Goal: Task Accomplishment & Management: Manage account settings

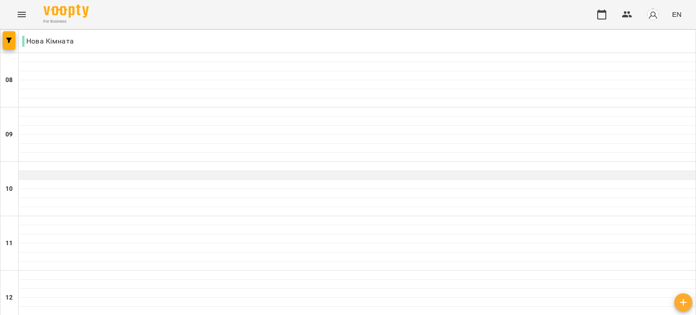
scroll to position [272, 0]
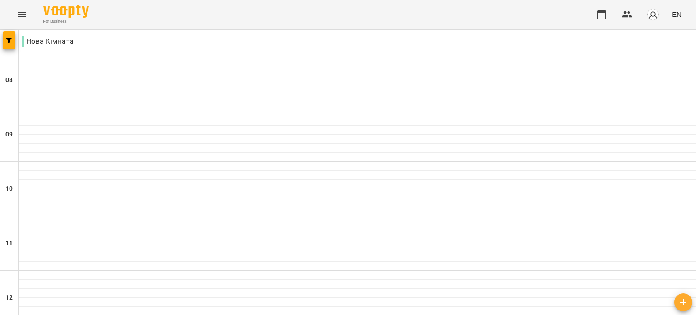
drag, startPoint x: 86, startPoint y: 185, endPoint x: 59, endPoint y: 192, distance: 27.6
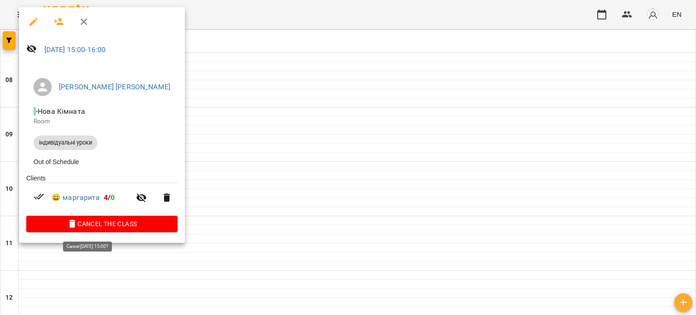
click at [104, 223] on span "Cancel the class" at bounding box center [102, 223] width 137 height 11
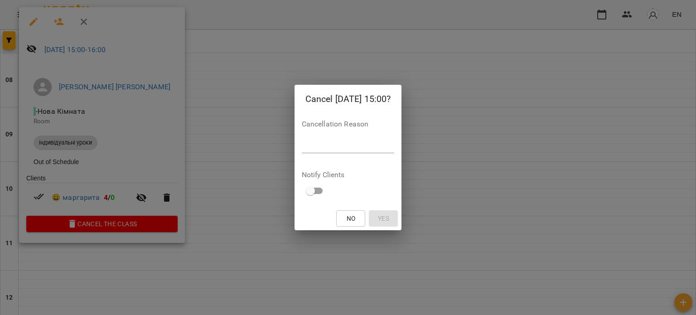
click at [310, 143] on textarea at bounding box center [348, 145] width 93 height 9
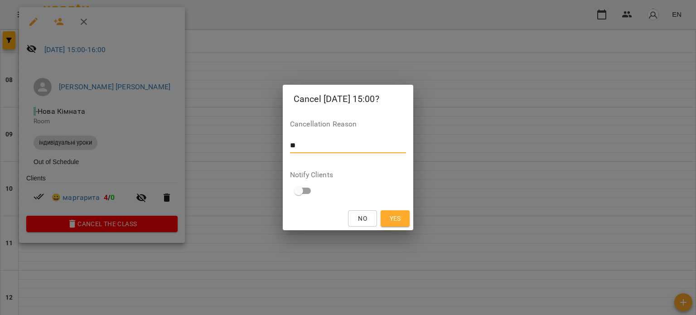
type textarea "*"
type textarea "**********"
click at [389, 218] on span "Yes" at bounding box center [395, 218] width 14 height 11
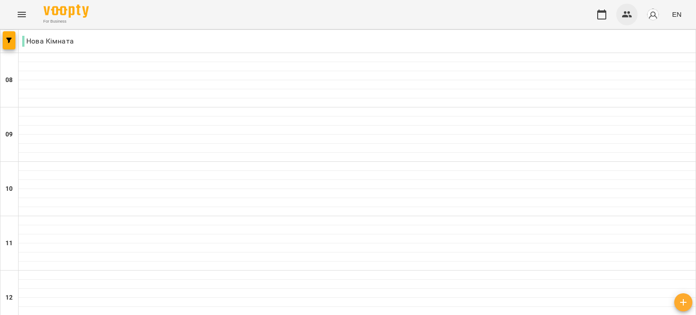
click at [626, 14] on icon "button" at bounding box center [627, 14] width 11 height 11
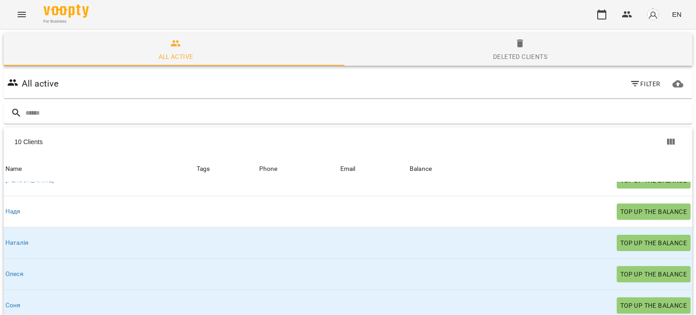
scroll to position [87, 0]
